Goal: Information Seeking & Learning: Find specific fact

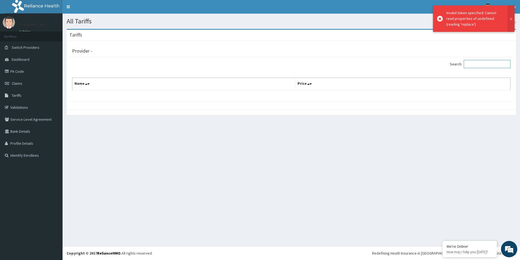
click at [476, 64] on input "Search:" at bounding box center [487, 64] width 47 height 8
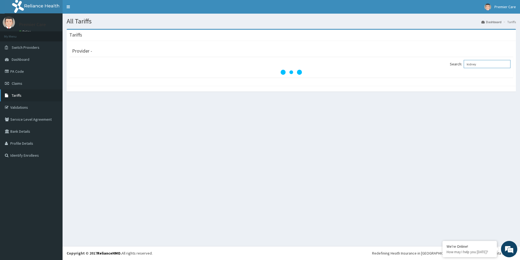
type input "kidney"
click at [21, 93] on link "Tariffs" at bounding box center [31, 95] width 63 height 12
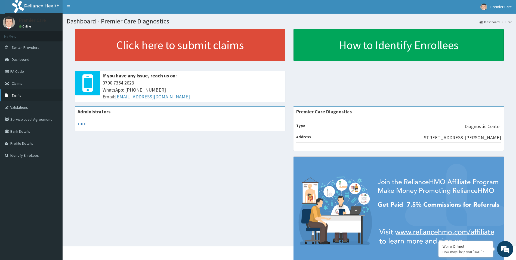
click at [16, 96] on link "Tariffs" at bounding box center [31, 95] width 63 height 12
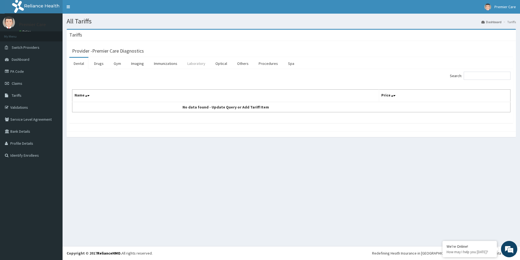
click at [194, 63] on link "Laboratory" at bounding box center [196, 63] width 27 height 11
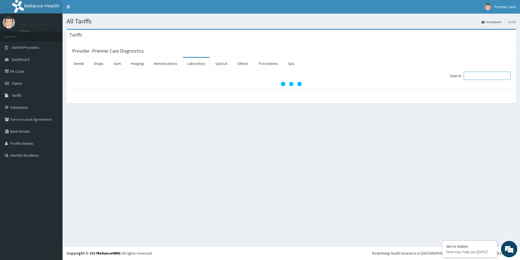
click at [482, 77] on input "Search:" at bounding box center [487, 76] width 47 height 8
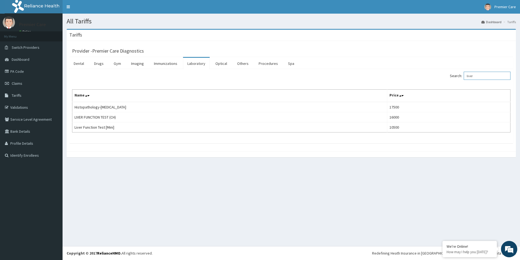
drag, startPoint x: 480, startPoint y: 76, endPoint x: 457, endPoint y: 76, distance: 23.1
click at [457, 76] on label "Search: liver" at bounding box center [480, 76] width 61 height 8
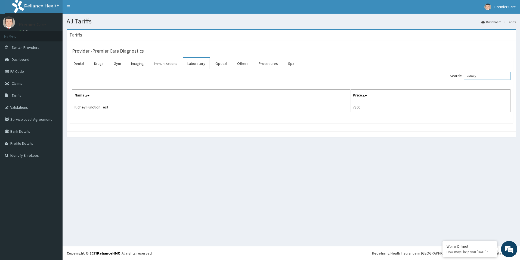
type input "kidney"
drag, startPoint x: 490, startPoint y: 71, endPoint x: 466, endPoint y: 79, distance: 25.5
click at [466, 79] on div "Search: kidney Name Price Kidney Function Test 7300" at bounding box center [291, 96] width 444 height 54
